Goal: Transaction & Acquisition: Purchase product/service

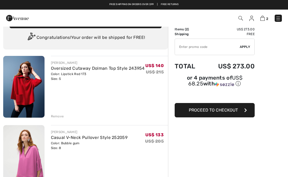
scroll to position [39, 0]
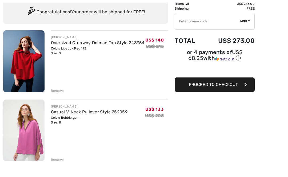
click at [27, 149] on img at bounding box center [23, 131] width 41 height 62
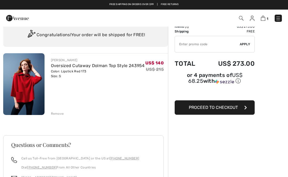
scroll to position [17, 0]
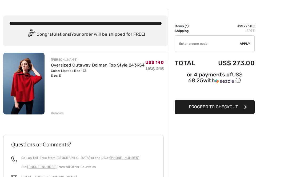
click at [190, 47] on input "TEXT" at bounding box center [207, 44] width 65 height 16
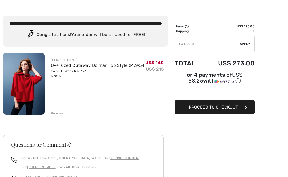
type input "EXTRA20"
click at [247, 42] on span "Apply" at bounding box center [244, 44] width 11 height 5
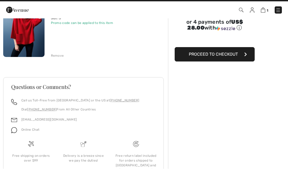
scroll to position [66, 0]
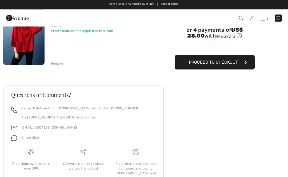
click at [216, 65] on span "Proceed to Checkout" at bounding box center [213, 62] width 49 height 5
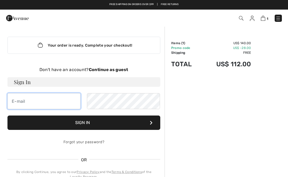
click at [40, 100] on input "email" at bounding box center [43, 101] width 73 height 16
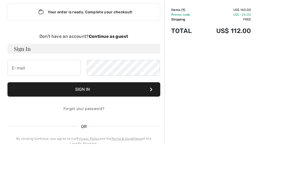
click at [121, 67] on strong "Continue as guest" at bounding box center [108, 69] width 39 height 5
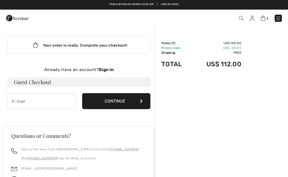
click at [137, 102] on button "Continue" at bounding box center [116, 101] width 68 height 16
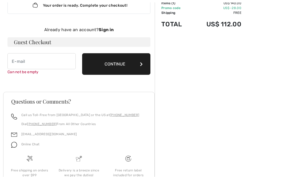
scroll to position [55, 0]
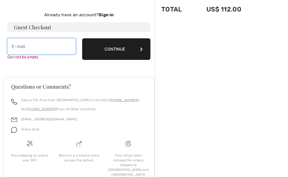
click at [42, 43] on input "email" at bounding box center [41, 46] width 68 height 16
type input "bethandler@gmail.com"
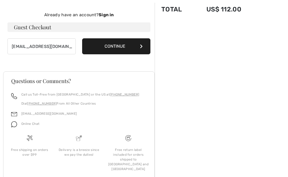
click at [141, 44] on icon at bounding box center [141, 46] width 3 height 4
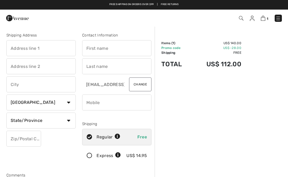
click at [45, 47] on input "text" at bounding box center [40, 48] width 69 height 16
type input "[STREET_ADDRESS]"
type input "No. 2"
type input "Santa Monica"
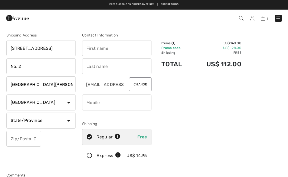
select select "0"
type input "90405"
type input "Betsy"
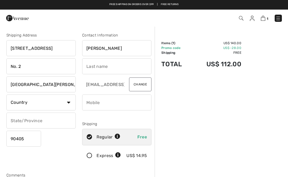
type input "Handler"
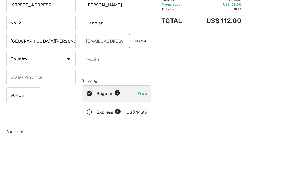
click at [66, 95] on select "Country Canada United States Afghanistan Aland Islands Albania Algeria American…" at bounding box center [40, 103] width 69 height 16
select select "US"
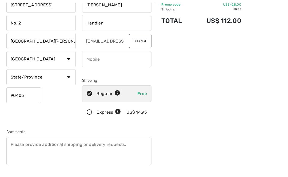
click at [110, 55] on input "phone" at bounding box center [116, 59] width 69 height 16
type input "3104287047"
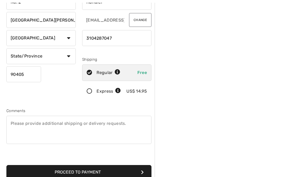
scroll to position [68, 0]
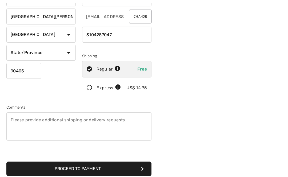
click at [138, 165] on button "Proceed to Payment" at bounding box center [78, 169] width 145 height 14
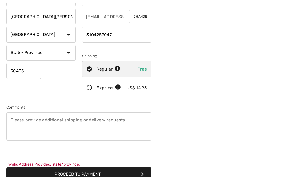
click at [141, 174] on icon "submit" at bounding box center [142, 174] width 3 height 4
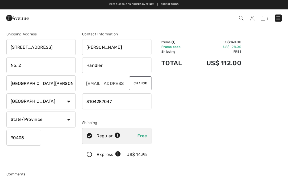
scroll to position [0, 0]
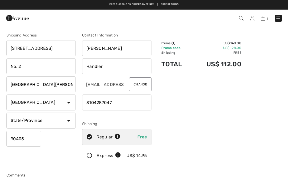
click at [70, 120] on select "State/Province Alabama Alaska American Samoa Arizona Arkansas California Colora…" at bounding box center [40, 121] width 69 height 16
select select "CA"
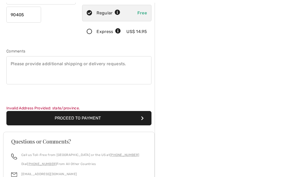
scroll to position [134, 0]
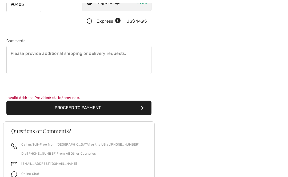
click at [140, 104] on button "Proceed to Payment" at bounding box center [78, 108] width 145 height 14
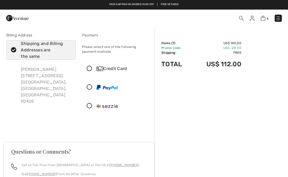
click at [87, 68] on icon at bounding box center [89, 69] width 14 height 6
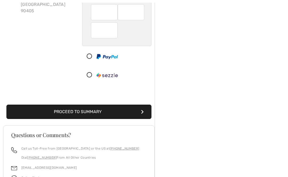
scroll to position [91, 0]
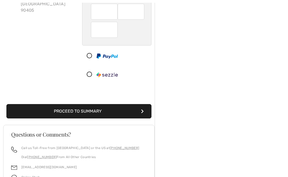
click at [142, 110] on icon "submit" at bounding box center [142, 111] width 3 height 4
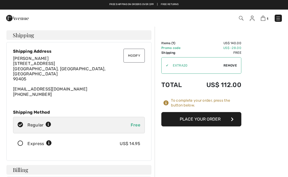
click at [206, 119] on button "Place Your Order" at bounding box center [201, 119] width 80 height 14
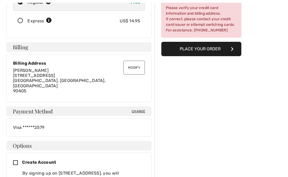
scroll to position [127, 0]
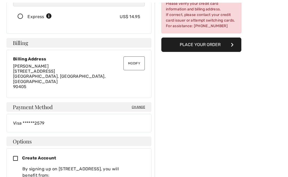
click at [138, 105] on span "Change" at bounding box center [138, 107] width 13 height 5
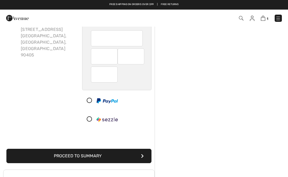
scroll to position [46, 0]
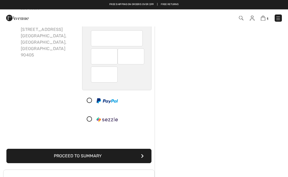
click at [96, 153] on button "Proceed to Summary" at bounding box center [78, 156] width 145 height 14
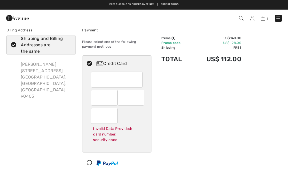
scroll to position [0, 0]
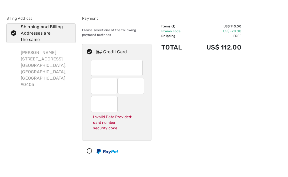
click at [112, 66] on div "Credit Card" at bounding box center [121, 69] width 51 height 6
radio input "true"
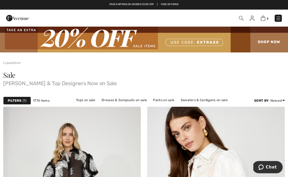
click at [268, 40] on img at bounding box center [144, 39] width 288 height 26
checkbox input "true"
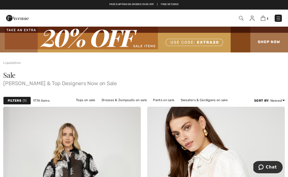
click at [85, 97] on link "Tops on sale" at bounding box center [85, 100] width 25 height 7
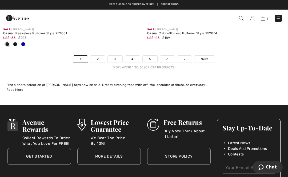
scroll to position [4338, 0]
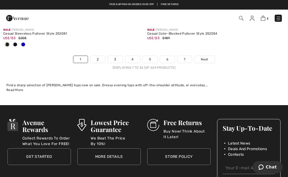
click at [207, 57] on span "Next" at bounding box center [204, 59] width 7 height 5
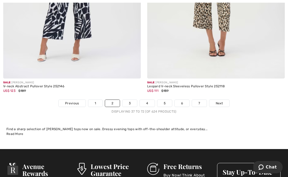
scroll to position [4268, 0]
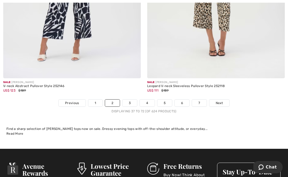
click at [223, 100] on link "Next" at bounding box center [219, 103] width 20 height 7
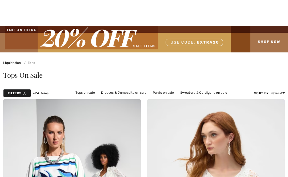
checkbox input "true"
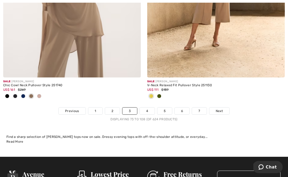
scroll to position [4291, 0]
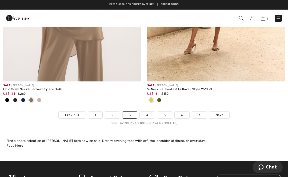
click at [222, 114] on link "Next" at bounding box center [219, 115] width 20 height 7
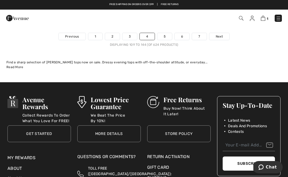
scroll to position [4272, 0]
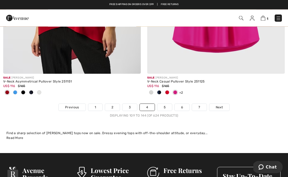
click at [221, 105] on span "Next" at bounding box center [218, 107] width 7 height 5
click at [223, 104] on link "Next" at bounding box center [219, 107] width 20 height 7
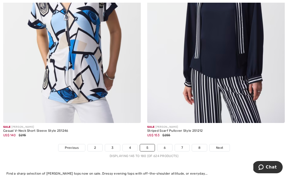
scroll to position [4233, 0]
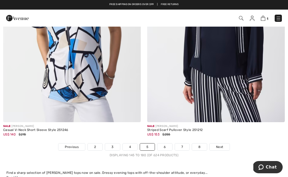
click at [219, 144] on link "Next" at bounding box center [219, 147] width 20 height 7
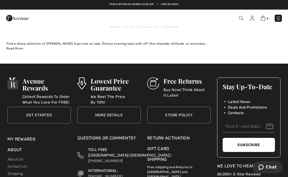
scroll to position [4283, 0]
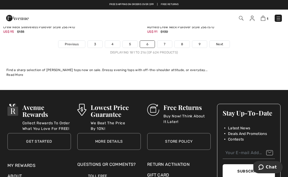
click at [218, 42] on span "Next" at bounding box center [219, 44] width 7 height 5
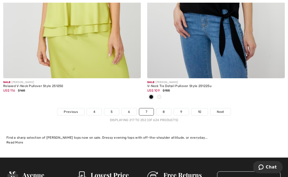
scroll to position [4242, 0]
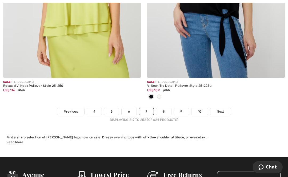
click at [217, 108] on link "Next" at bounding box center [220, 111] width 20 height 7
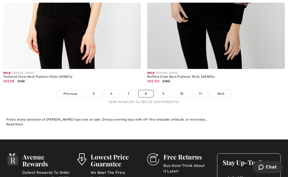
scroll to position [4254, 0]
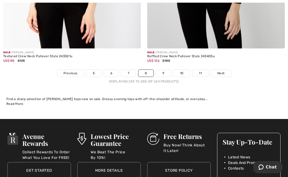
click at [224, 71] on span "Next" at bounding box center [220, 73] width 7 height 5
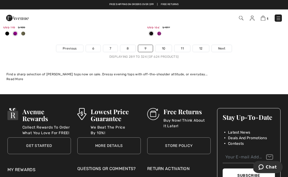
scroll to position [4340, 0]
click at [223, 45] on link "Next" at bounding box center [221, 48] width 20 height 7
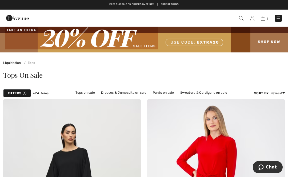
click at [196, 94] on link "Sweaters & Cardigans on sale" at bounding box center [203, 92] width 52 height 7
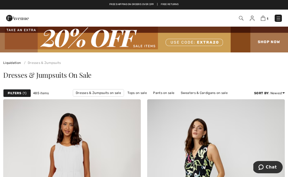
click at [205, 91] on link "Sweaters & Cardigans on sale" at bounding box center [204, 92] width 52 height 7
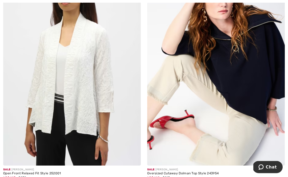
scroll to position [830, 0]
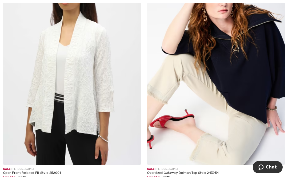
click at [235, 108] on img at bounding box center [215, 62] width 137 height 206
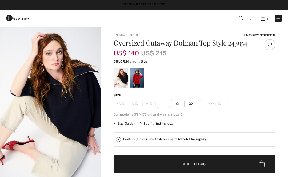
checkbox input "true"
click at [138, 83] on div at bounding box center [137, 78] width 14 height 20
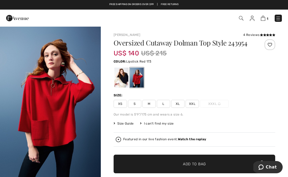
click at [118, 107] on span "XS" at bounding box center [119, 104] width 13 height 8
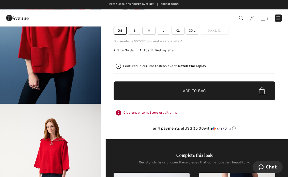
scroll to position [71, 0]
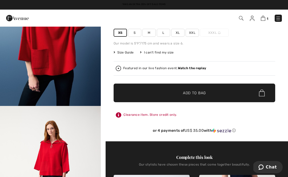
click at [192, 102] on span "✔ Added to Bag Add to Bag" at bounding box center [193, 93] width 161 height 19
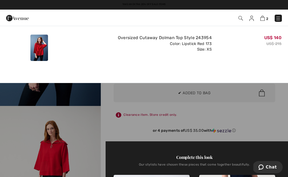
scroll to position [0, 0]
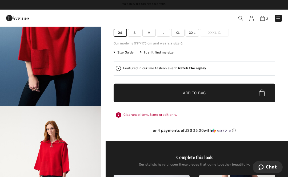
click at [265, 15] on link "2" at bounding box center [264, 18] width 8 height 6
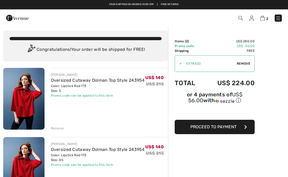
scroll to position [2, 0]
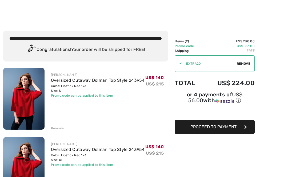
click at [56, 128] on div "Remove" at bounding box center [57, 128] width 13 height 5
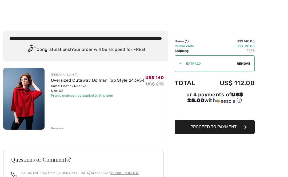
click at [211, 129] on span "Proceed to Payment" at bounding box center [213, 126] width 46 height 5
